Goal: Download file/media

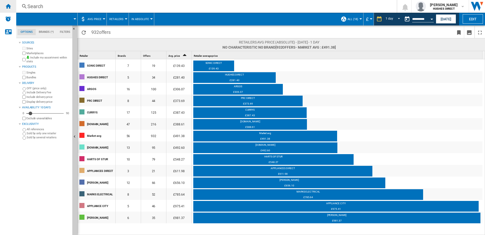
click at [11, 12] on div "Home" at bounding box center [8, 6] width 16 height 13
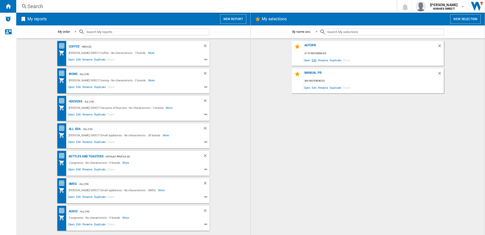
click at [314, 61] on span "Edit" at bounding box center [314, 60] width 6 height 7
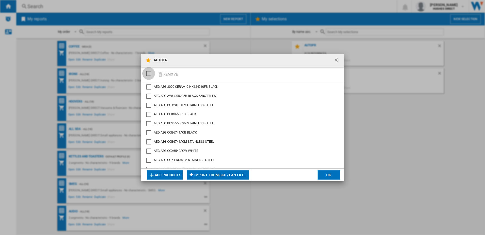
click at [147, 76] on div "SELECTIONS.EDITION_POPUP.SELECT_DESELECT" at bounding box center [148, 73] width 5 height 5
click at [170, 76] on button "Remove" at bounding box center [168, 74] width 24 height 12
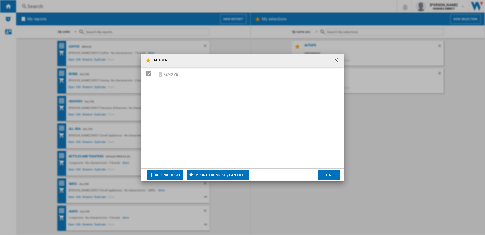
click at [233, 176] on button "Import from SKU / EAN file..." at bounding box center [218, 174] width 62 height 9
type input "**********"
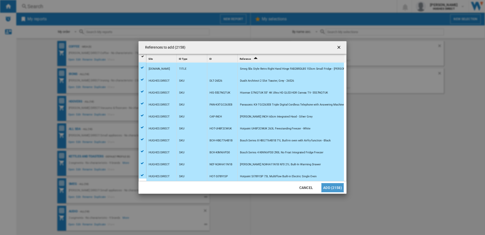
click at [329, 187] on button "Add (2158)" at bounding box center [333, 187] width 22 height 9
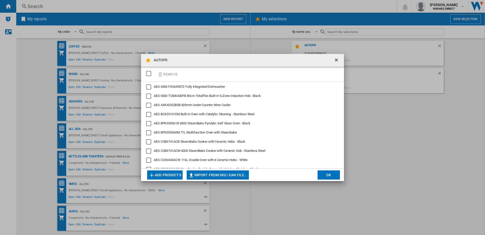
click at [332, 174] on button "OK" at bounding box center [329, 174] width 22 height 9
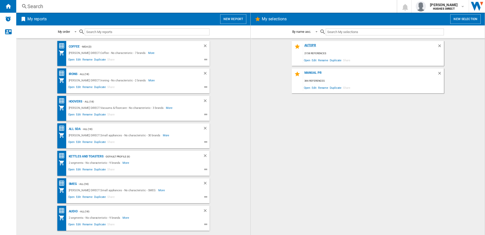
click at [314, 44] on div "AUTOPR" at bounding box center [370, 46] width 134 height 7
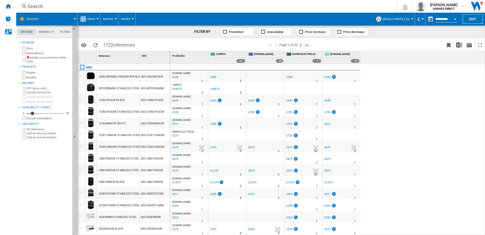
click at [26, 58] on img at bounding box center [27, 57] width 3 height 3
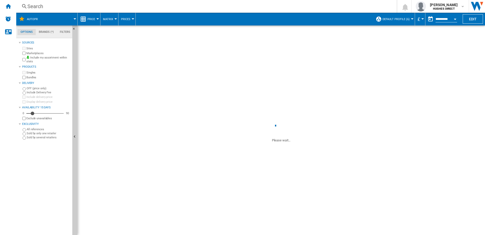
click at [398, 19] on span "Default profile (6)" at bounding box center [396, 19] width 27 height 3
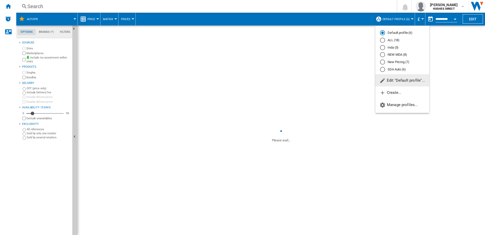
click at [401, 62] on md-radio-button "New Pricing (7)" at bounding box center [402, 62] width 45 height 5
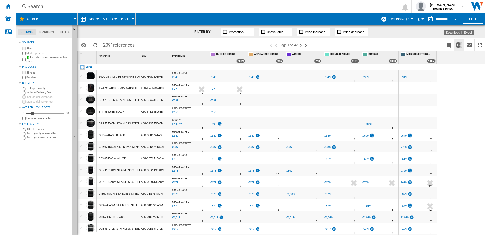
click at [464, 49] on button "Download in Excel" at bounding box center [459, 45] width 10 height 12
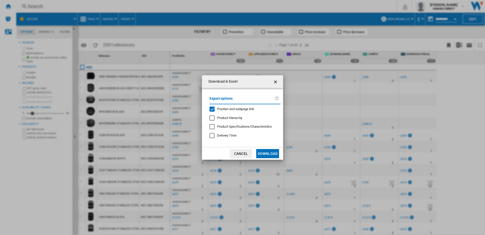
click at [232, 109] on span "Position and webpage link" at bounding box center [235, 109] width 37 height 4
click at [271, 154] on button "Download" at bounding box center [267, 153] width 23 height 9
